Goal: Complete application form

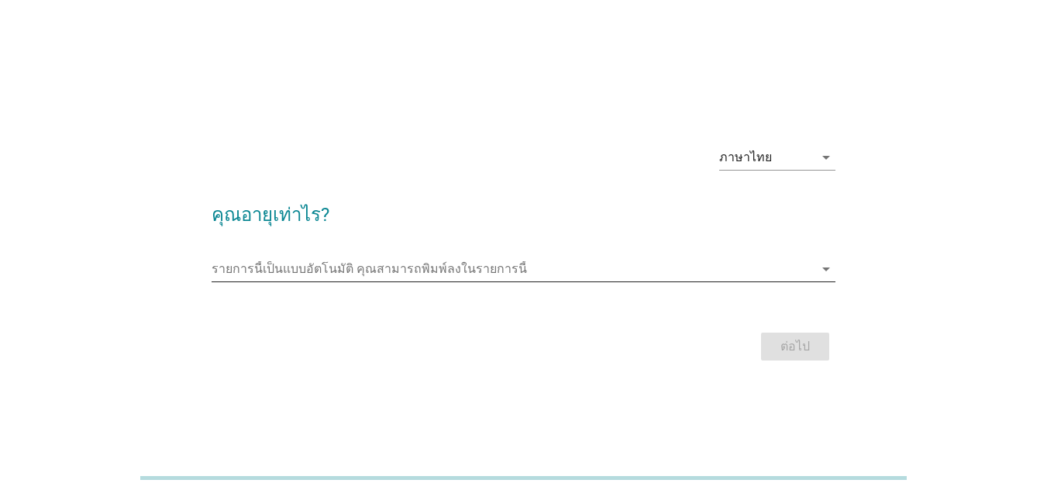
click at [824, 272] on icon "arrow_drop_down" at bounding box center [826, 269] width 19 height 19
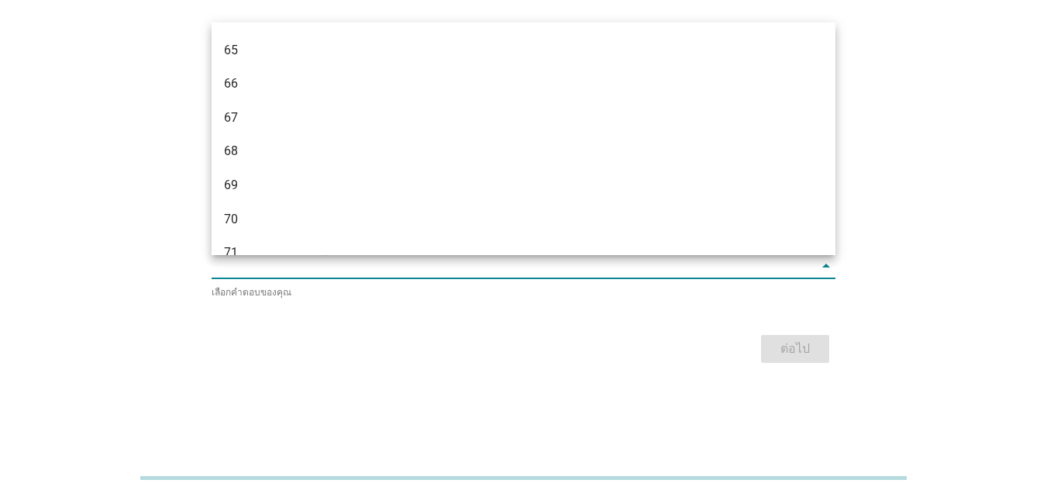
scroll to position [1574, 0]
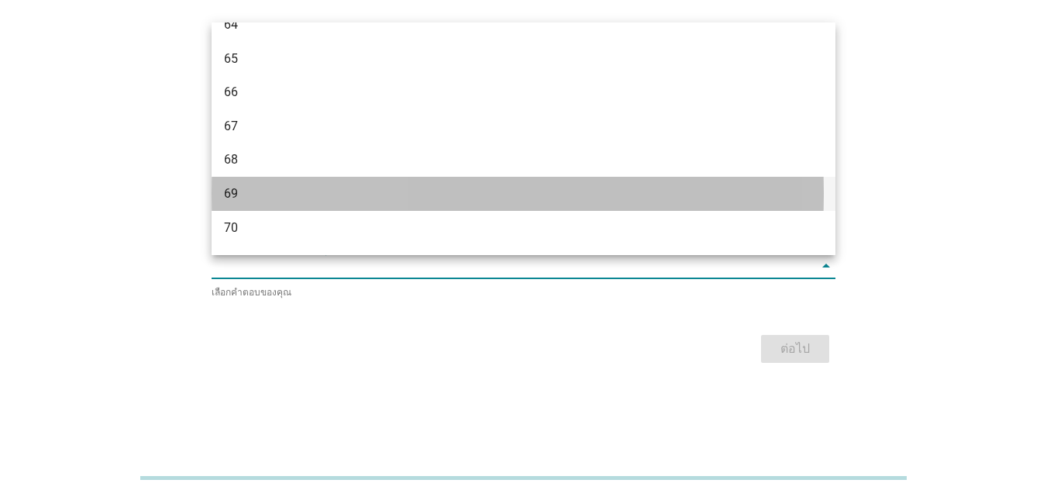
click at [237, 191] on div "69" at bounding box center [498, 193] width 549 height 19
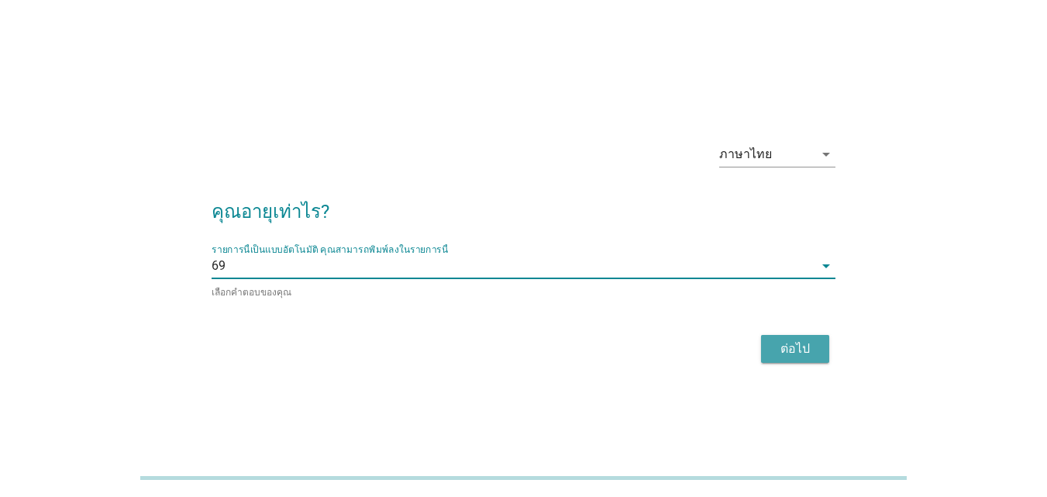
click at [780, 349] on div "ต่อไป" at bounding box center [794, 348] width 43 height 19
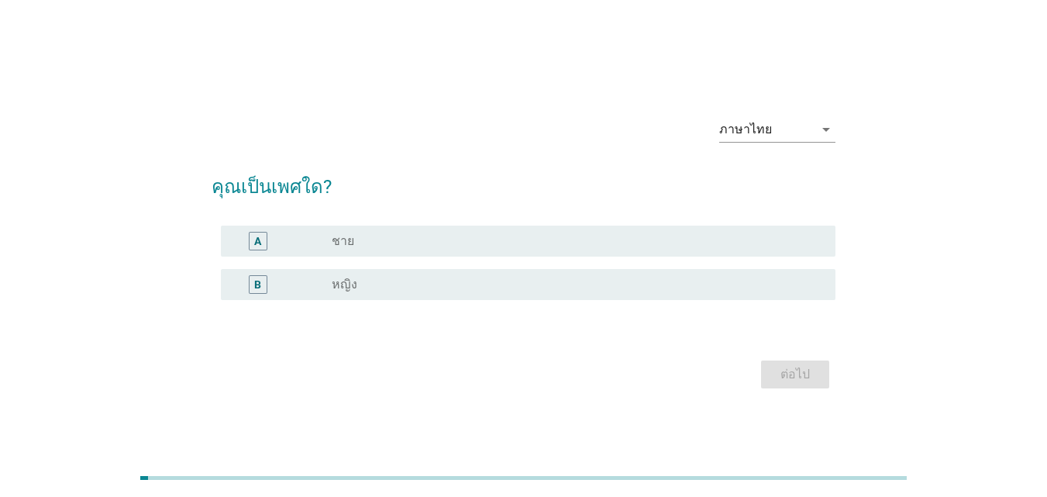
click at [263, 286] on div "B" at bounding box center [258, 284] width 19 height 19
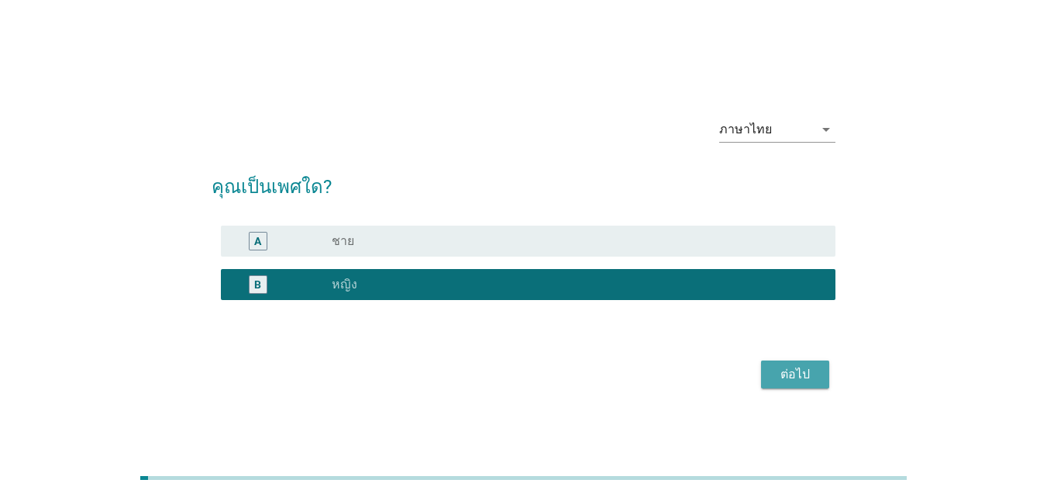
click at [796, 370] on div "ต่อไป" at bounding box center [794, 374] width 43 height 19
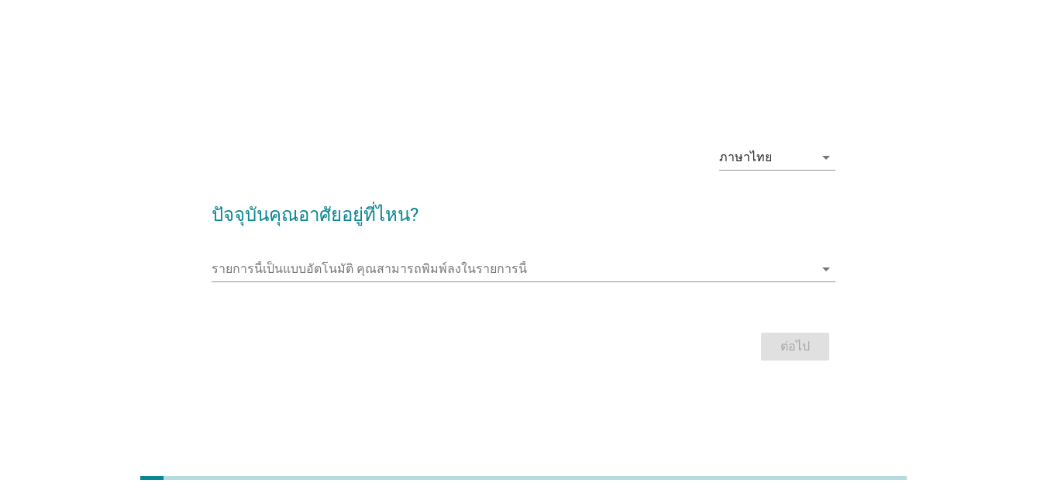
click at [359, 250] on div "รายการนี้เป็นแบบอัตโนมัติ [PERSON_NAME]พิมพ์ลงในรายการนี้ arrow_drop_down" at bounding box center [524, 272] width 624 height 50
click at [826, 271] on icon "arrow_drop_down" at bounding box center [826, 269] width 19 height 19
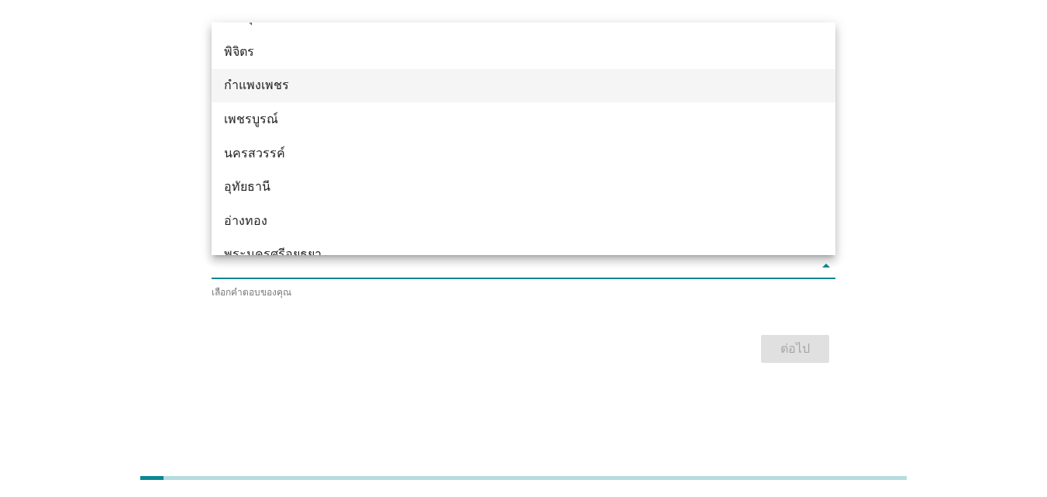
scroll to position [1162, 0]
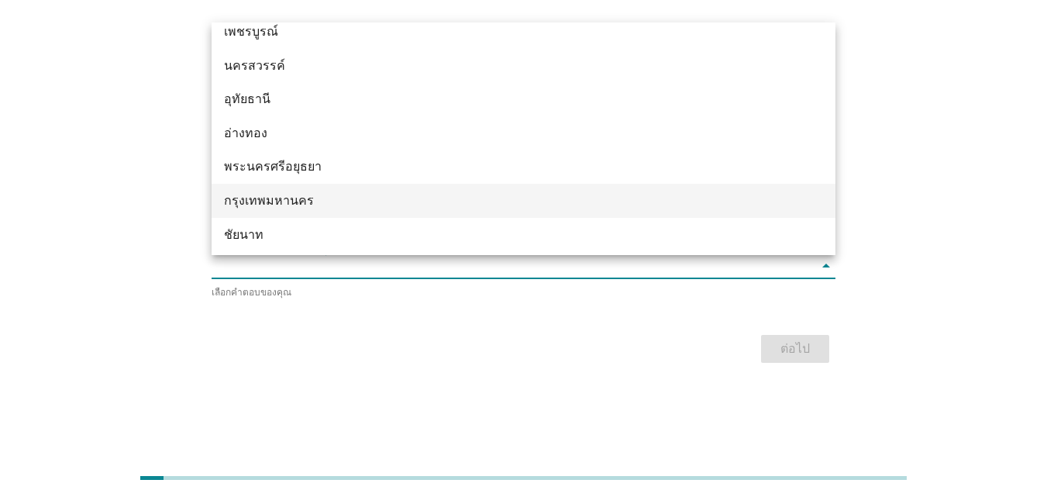
click at [320, 197] on div "กรุงเทพมหานคร" at bounding box center [498, 200] width 549 height 19
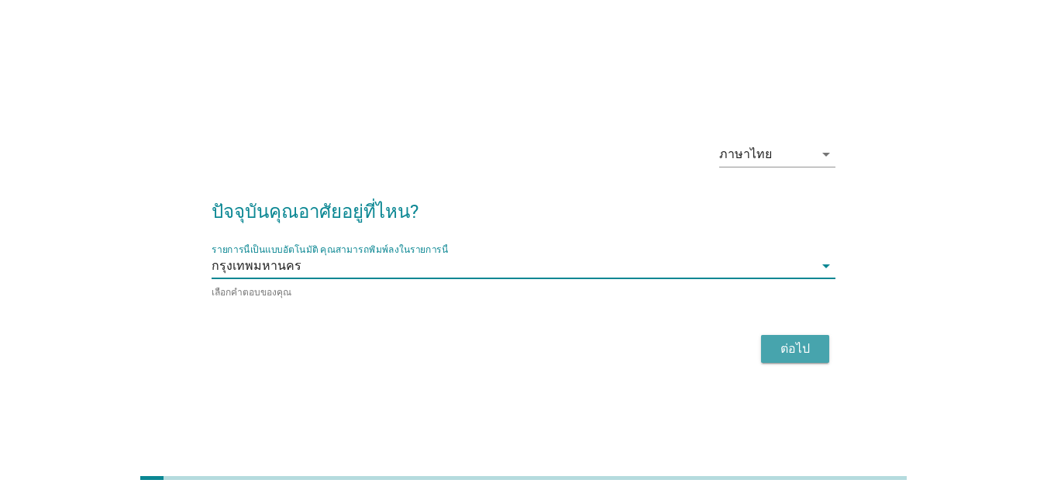
click at [787, 346] on div "ต่อไป" at bounding box center [794, 348] width 43 height 19
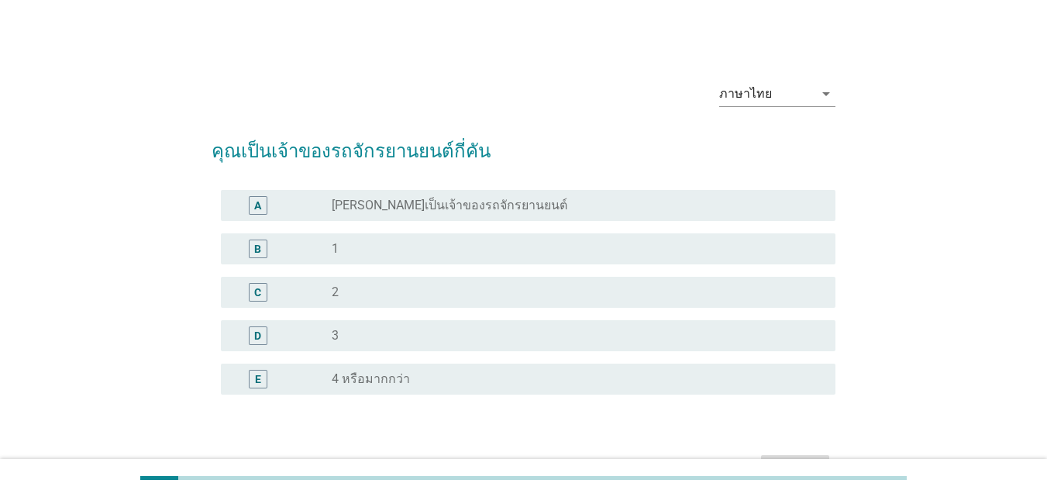
click at [539, 210] on div "radio_button_unchecked [PERSON_NAME]เป็นเจ้าของรถจักรยานยนต์" at bounding box center [571, 205] width 479 height 15
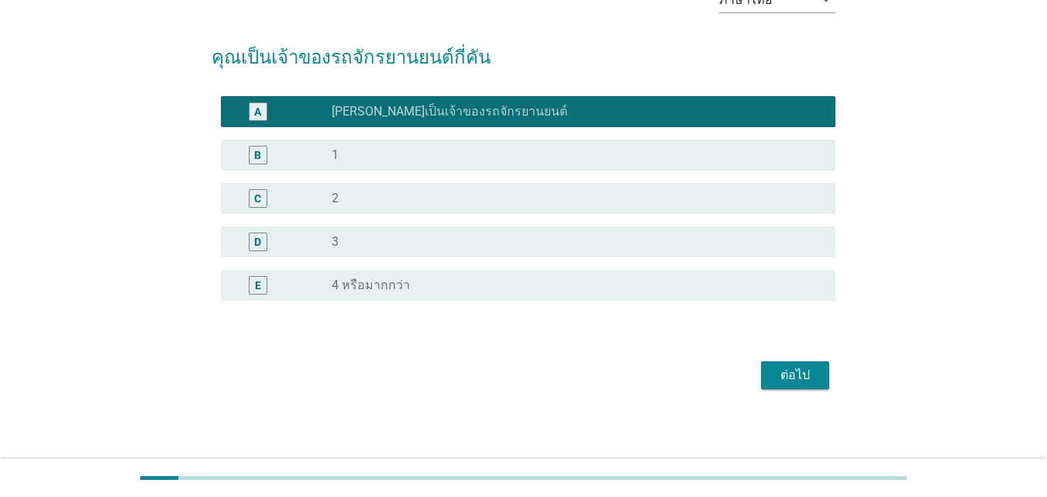
scroll to position [97, 0]
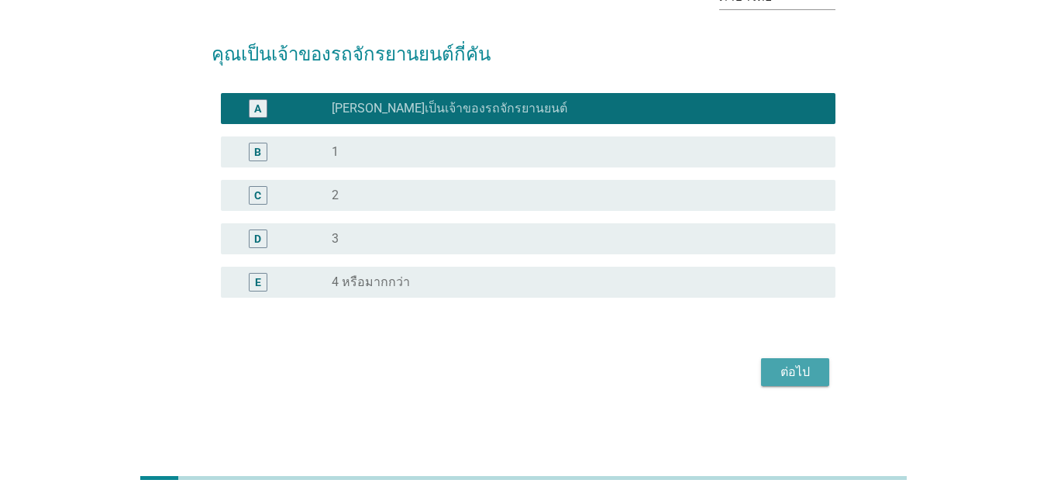
click at [793, 370] on div "ต่อไป" at bounding box center [794, 372] width 43 height 19
